Goal: Task Accomplishment & Management: Manage account settings

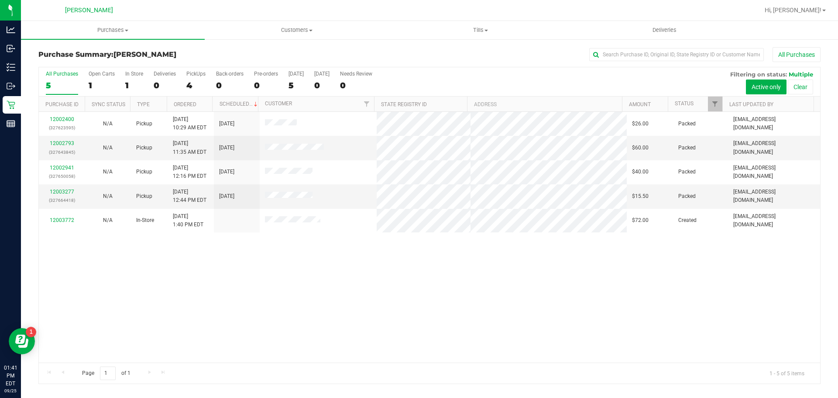
click at [449, 322] on div "12002400 (327623595) N/A Pickup [DATE] 10:29 AM EDT 9/25/2025 $26.00 Packed [EM…" at bounding box center [429, 237] width 781 height 250
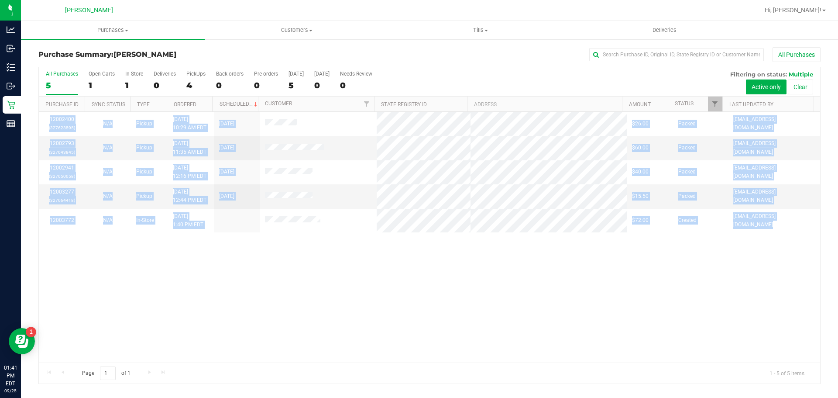
drag, startPoint x: 449, startPoint y: 322, endPoint x: 443, endPoint y: 321, distance: 5.9
click at [448, 322] on div "12002400 (327623595) N/A Pickup [DATE] 10:29 AM EDT 9/25/2025 $26.00 Packed [EM…" at bounding box center [429, 237] width 781 height 250
click at [439, 316] on div "12002400 (327623595) N/A Pickup [DATE] 10:29 AM EDT 9/25/2025 $26.00 Packed [EM…" at bounding box center [429, 237] width 781 height 250
click at [415, 284] on div "12002400 (327623595) N/A Pickup [DATE] 10:29 AM EDT 9/25/2025 $26.00 Packed [EM…" at bounding box center [429, 237] width 781 height 250
click at [394, 258] on div "12002400 (327623595) N/A Pickup [DATE] 10:29 AM EDT 9/25/2025 $26.00 Packed [EM…" at bounding box center [429, 237] width 781 height 250
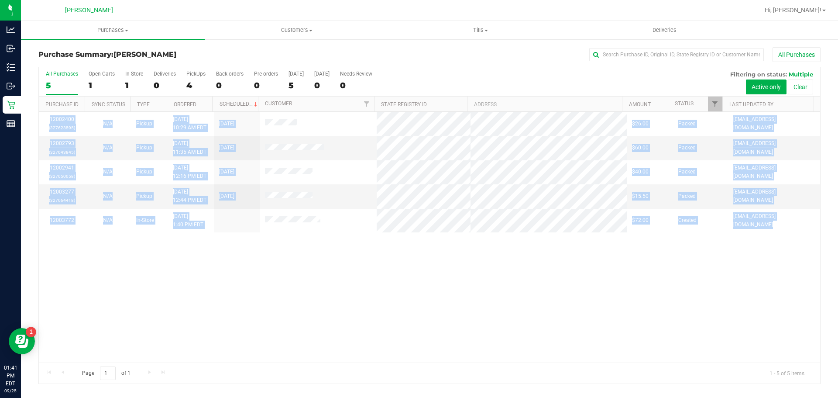
click at [390, 236] on div "12002400 (327623595) N/A Pickup [DATE] 10:29 AM EDT 9/25/2025 $26.00 Packed [EM…" at bounding box center [429, 237] width 781 height 250
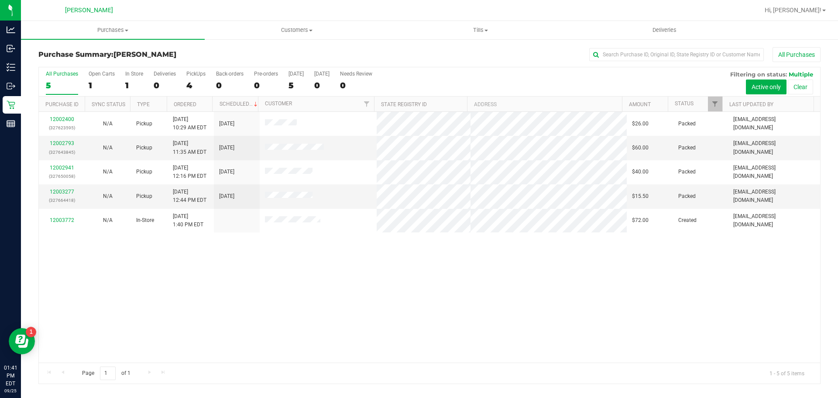
click at [390, 241] on div "12002400 (327623595) N/A Pickup [DATE] 10:29 AM EDT 9/25/2025 $26.00 Packed [EM…" at bounding box center [429, 237] width 781 height 250
click at [390, 263] on div "12002400 (327623595) N/A Pickup [DATE] 10:29 AM EDT 9/25/2025 $26.00 Packed [EM…" at bounding box center [429, 237] width 781 height 250
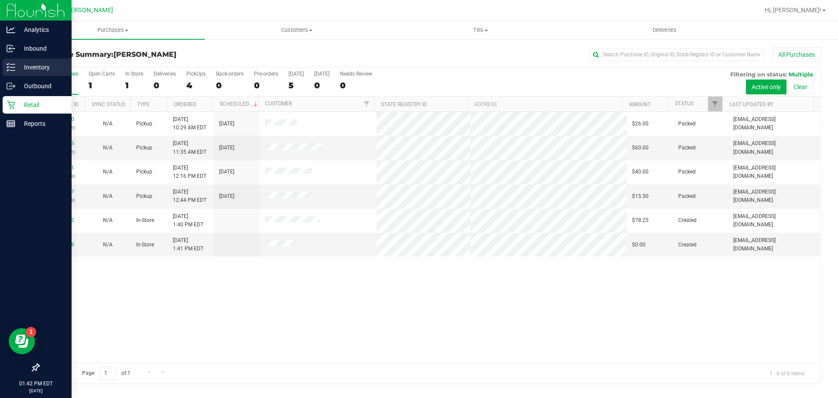
click at [8, 67] on icon at bounding box center [8, 66] width 2 height 1
click at [10, 98] on div "Retail" at bounding box center [37, 104] width 69 height 17
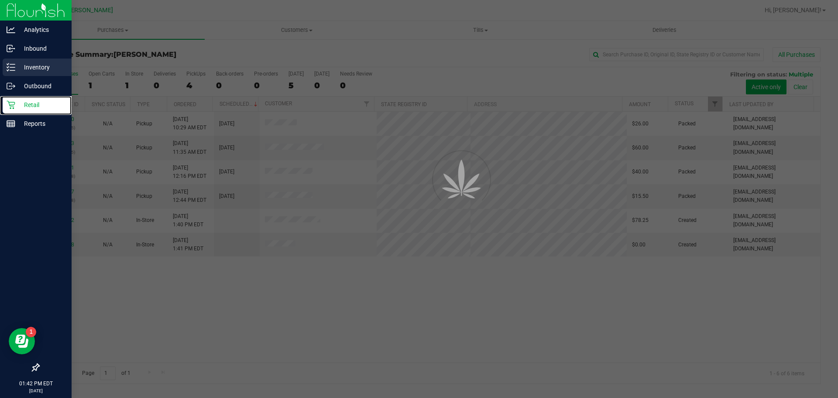
click at [23, 96] on div "Retail" at bounding box center [37, 104] width 69 height 17
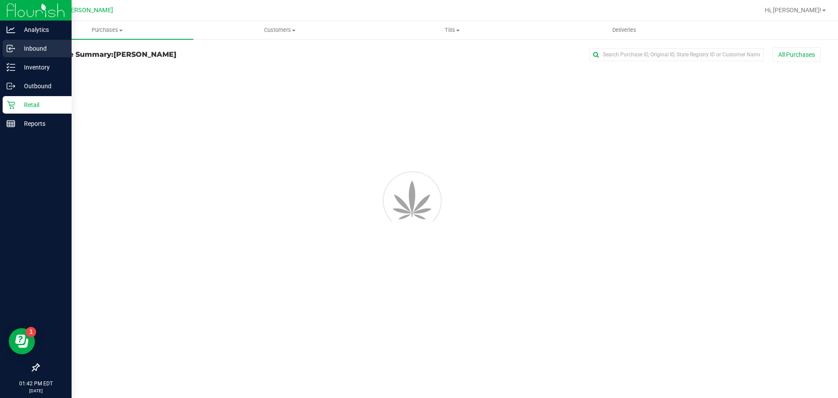
click at [24, 53] on p "Inbound" at bounding box center [41, 48] width 52 height 10
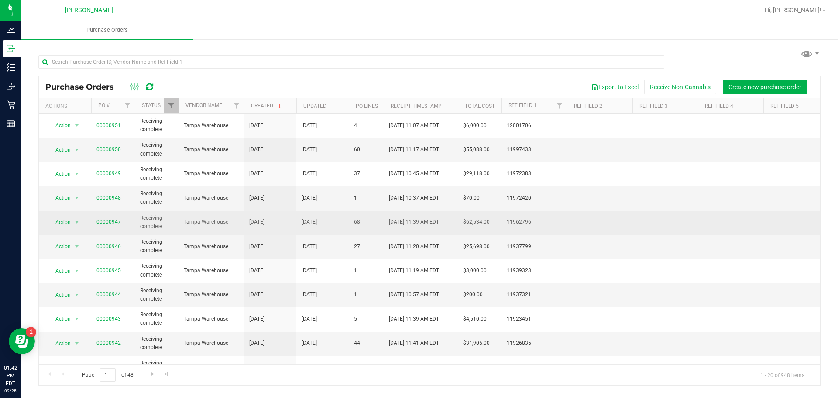
drag, startPoint x: 281, startPoint y: 251, endPoint x: 216, endPoint y: 218, distance: 73.8
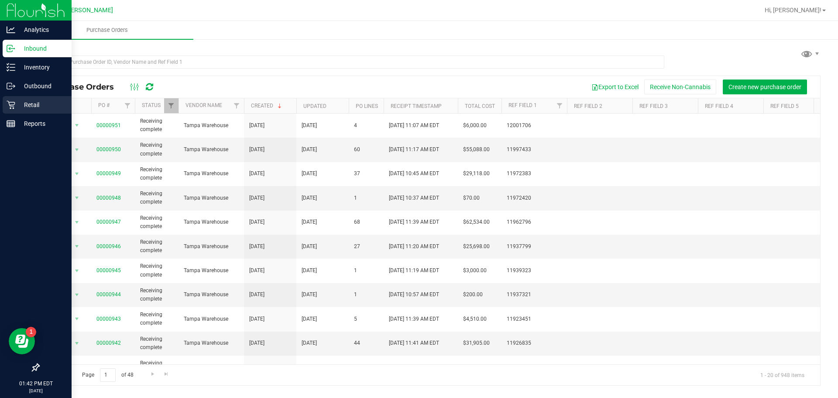
drag, startPoint x: 0, startPoint y: 102, endPoint x: 15, endPoint y: 99, distance: 15.1
click at [1, 102] on link "Retail" at bounding box center [36, 105] width 72 height 19
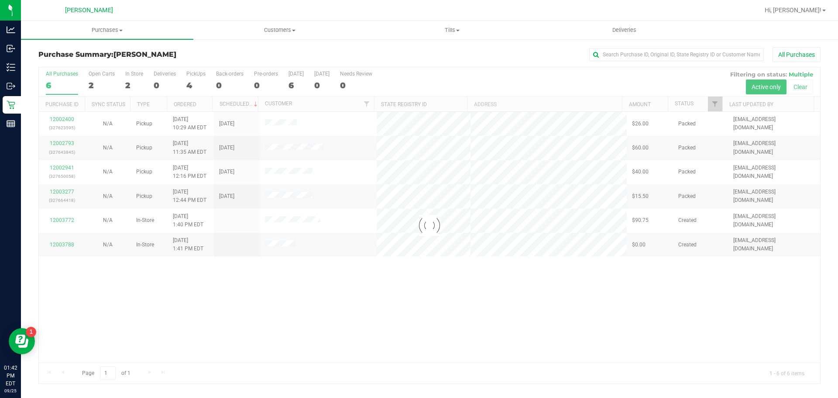
click at [466, 97] on div at bounding box center [429, 225] width 781 height 316
click at [464, 79] on div at bounding box center [429, 225] width 781 height 316
click at [539, 348] on div at bounding box center [429, 225] width 781 height 316
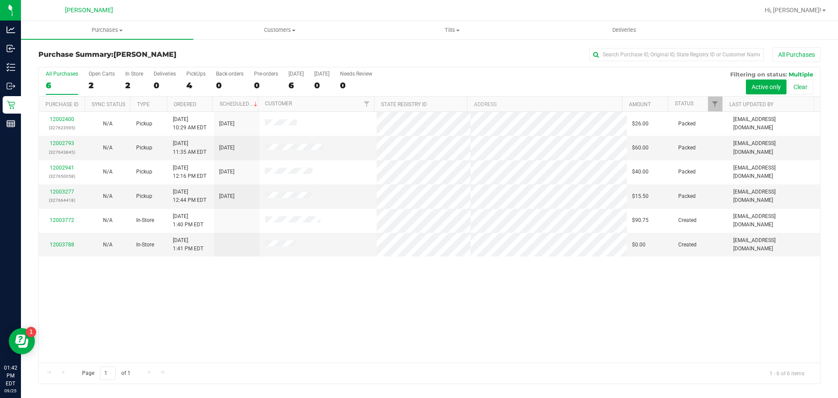
click at [175, 291] on div "12002400 (327623595) N/A Pickup [DATE] 10:29 AM EDT 9/25/2025 $26.00 Packed [EM…" at bounding box center [429, 237] width 781 height 250
click at [322, 305] on div "12002400 (327623595) N/A Pickup [DATE] 10:29 AM EDT 9/25/2025 $26.00 Packed [EM…" at bounding box center [429, 237] width 781 height 250
drag, startPoint x: 304, startPoint y: 274, endPoint x: 295, endPoint y: 274, distance: 9.6
click at [304, 274] on div "12002400 (327623595) N/A Pickup [DATE] 10:29 AM EDT 9/25/2025 $26.00 Packed [EM…" at bounding box center [429, 237] width 781 height 250
click at [80, 317] on div "12002400 (327623595) N/A Pickup [DATE] 10:29 AM EDT 9/25/2025 $26.00 Packed [EM…" at bounding box center [429, 237] width 781 height 250
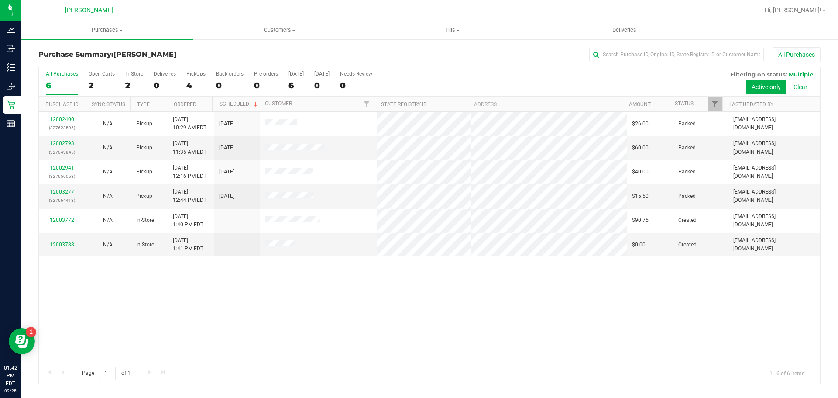
click at [69, 292] on div "12002400 (327623595) N/A Pickup [DATE] 10:29 AM EDT 9/25/2025 $26.00 Packed [EM…" at bounding box center [429, 237] width 781 height 250
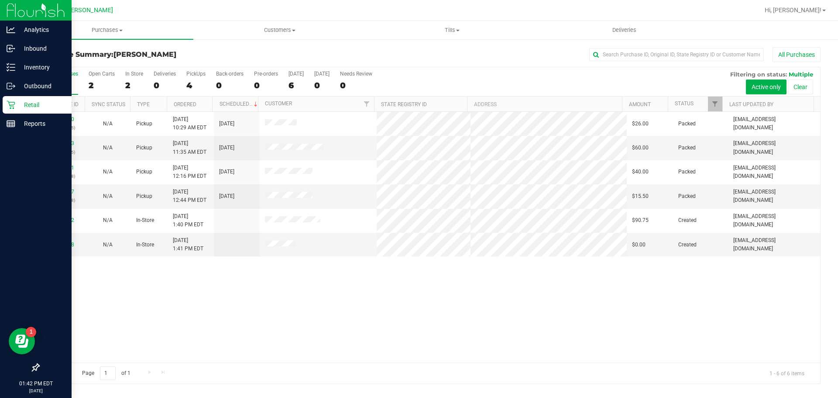
click at [3, 97] on div "Retail" at bounding box center [37, 104] width 69 height 17
click at [16, 106] on p "Retail" at bounding box center [41, 104] width 52 height 10
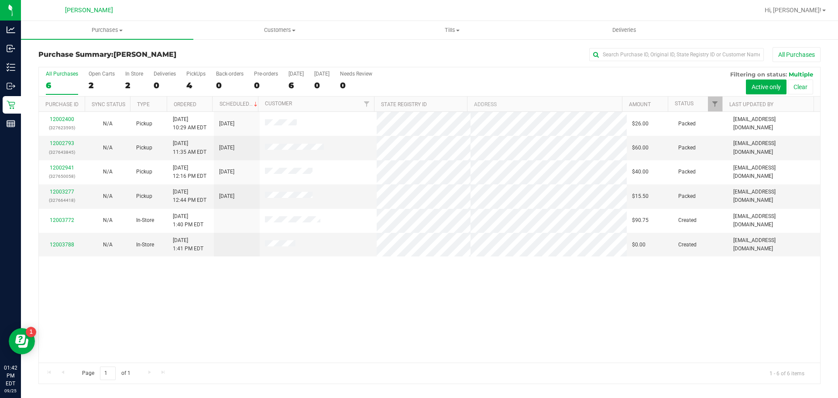
click at [531, 269] on div "12002400 (327623595) N/A Pickup [DATE] 10:29 AM EDT 9/25/2025 $26.00 Packed [EM…" at bounding box center [429, 237] width 781 height 250
click at [805, 10] on span "Hi, [PERSON_NAME]!" at bounding box center [792, 10] width 57 height 7
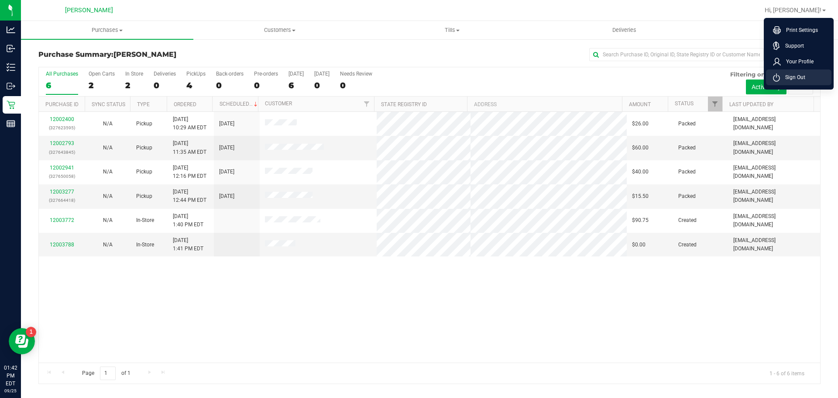
click at [799, 72] on li "Sign Out" at bounding box center [798, 77] width 65 height 16
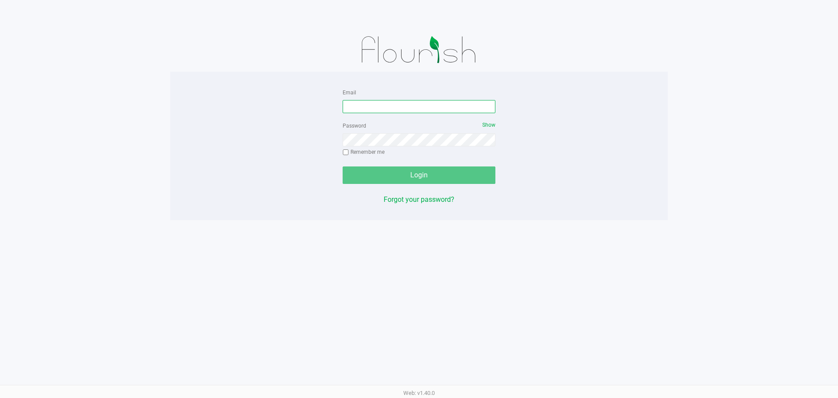
click at [355, 102] on input "Email" at bounding box center [419, 106] width 153 height 13
type input "[EMAIL_ADDRESS][DOMAIN_NAME]"
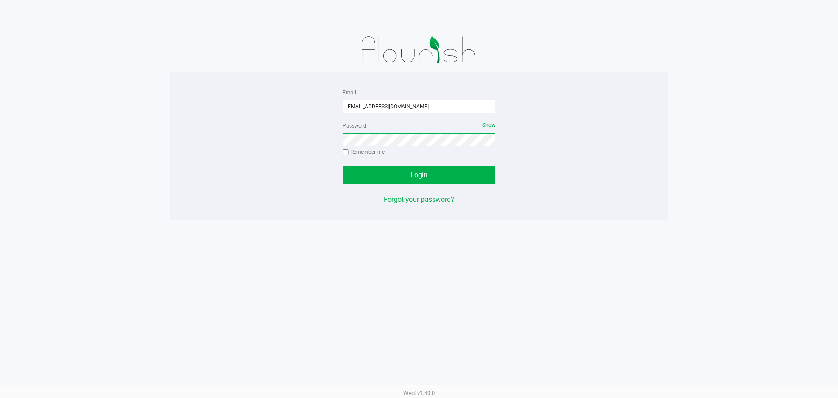
click at [343, 166] on button "Login" at bounding box center [419, 174] width 153 height 17
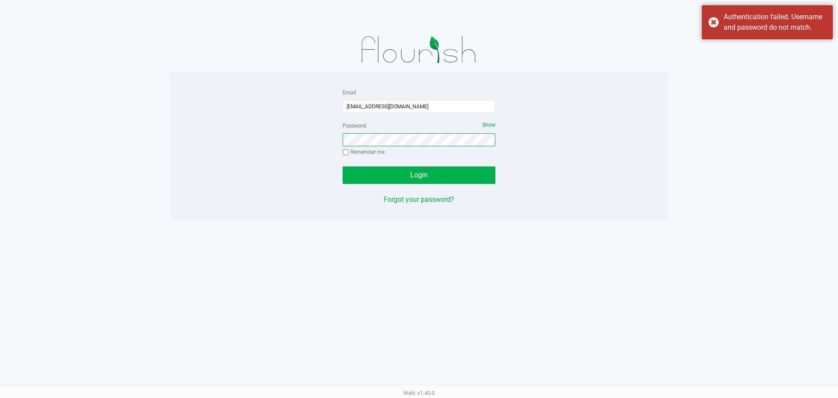
click at [343, 166] on button "Login" at bounding box center [419, 174] width 153 height 17
